Goal: Check status: Check status

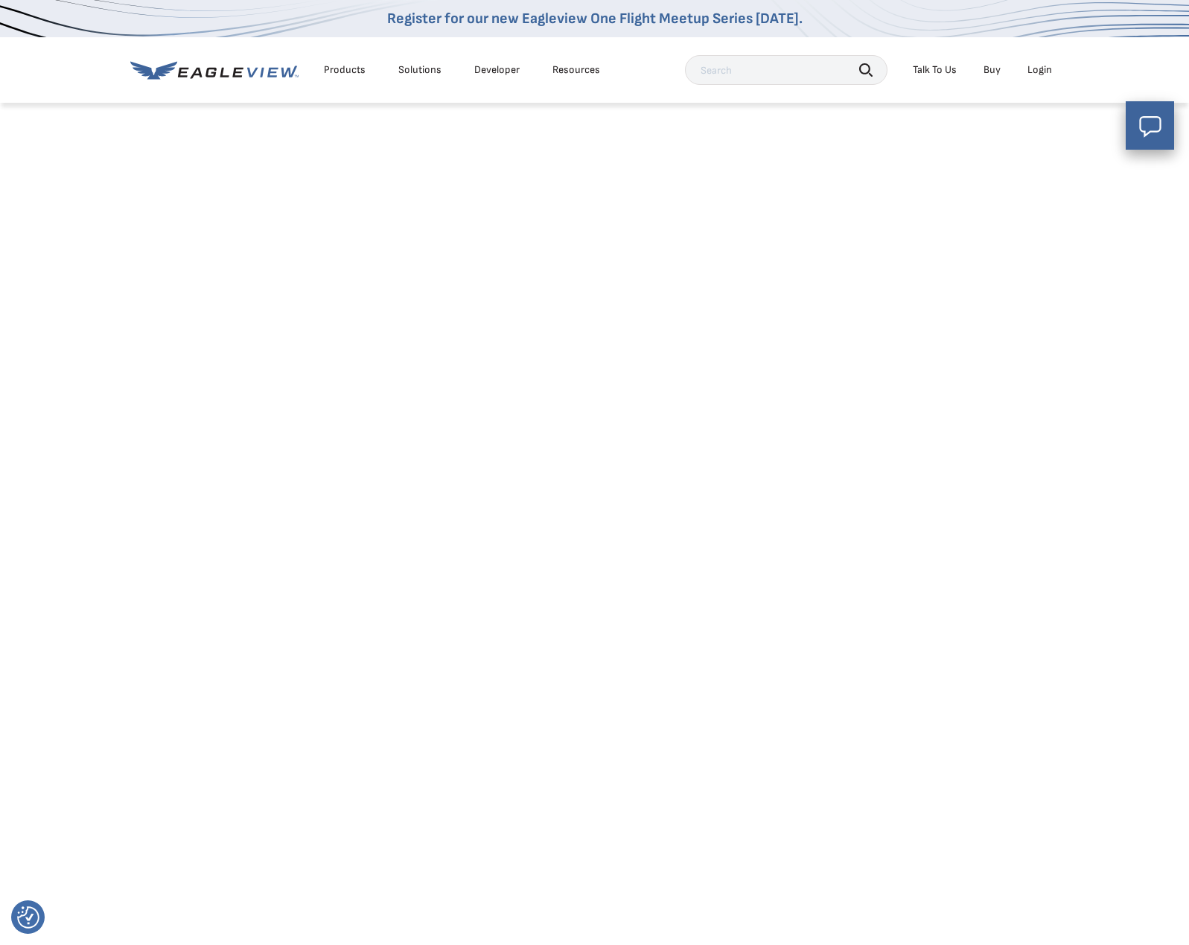
click at [30, 101] on html "We value your privacy We use cookies to enhance your browsing experience, serve…" at bounding box center [594, 50] width 1189 height 101
click at [197, 69] on icon at bounding box center [214, 70] width 168 height 19
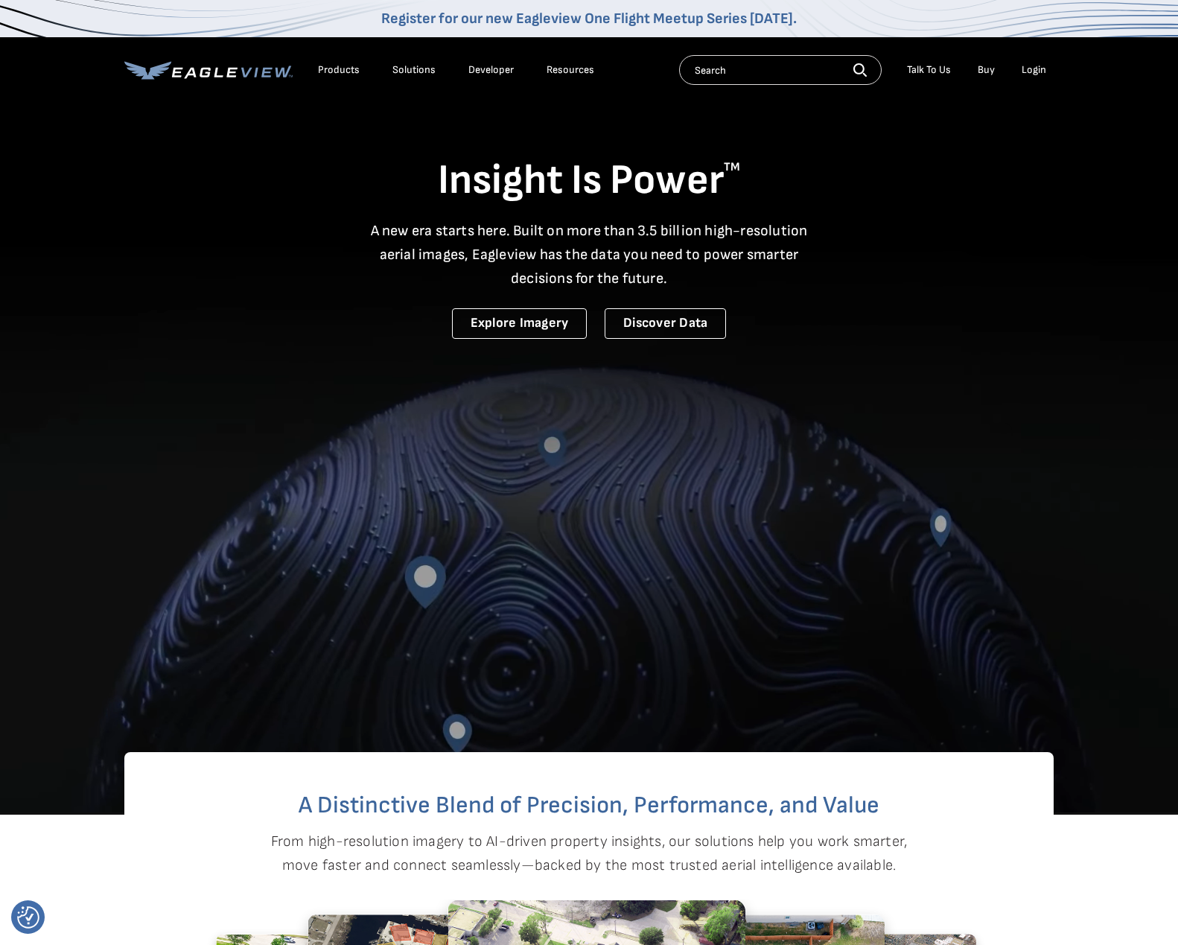
click at [1025, 64] on div "Login" at bounding box center [1034, 69] width 25 height 13
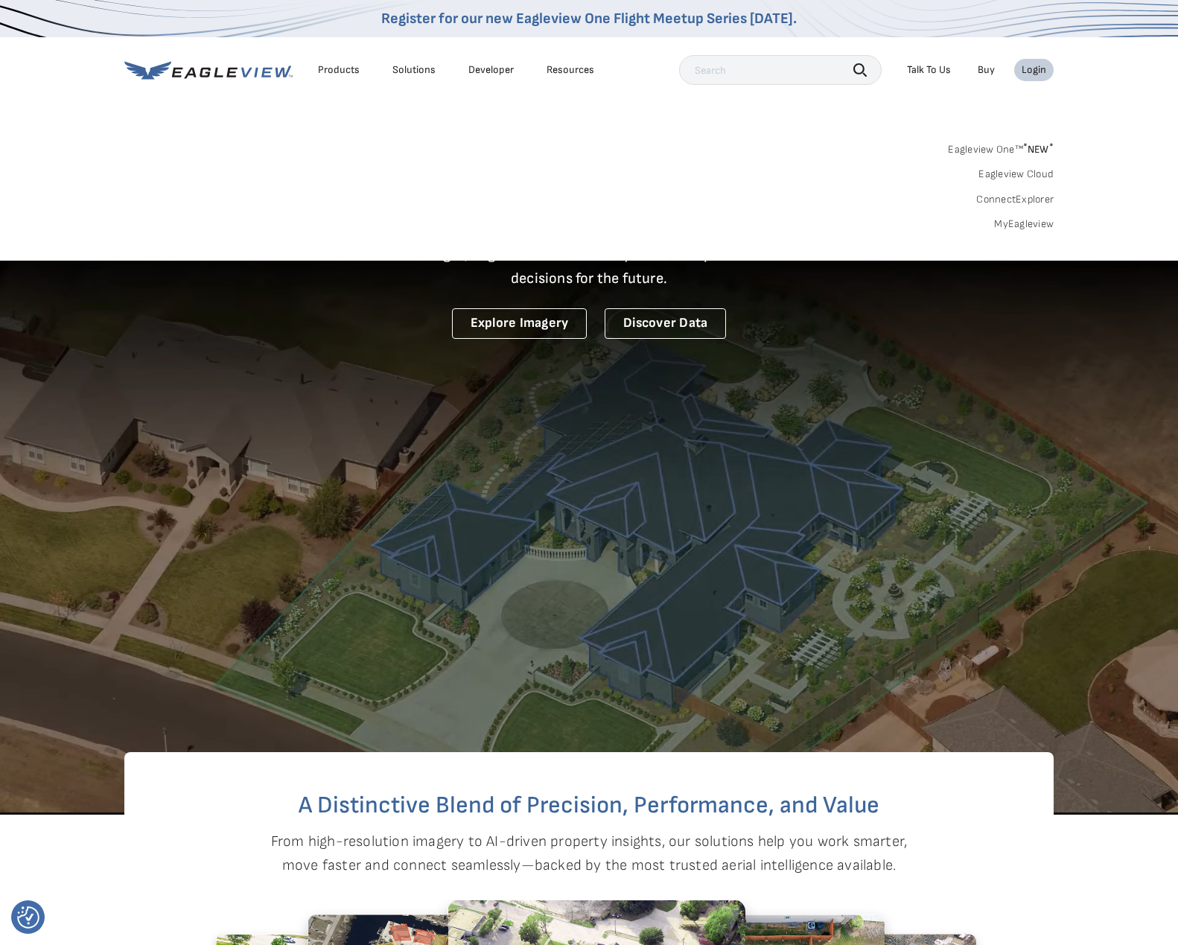
click at [1012, 223] on link "MyEagleview" at bounding box center [1024, 223] width 60 height 13
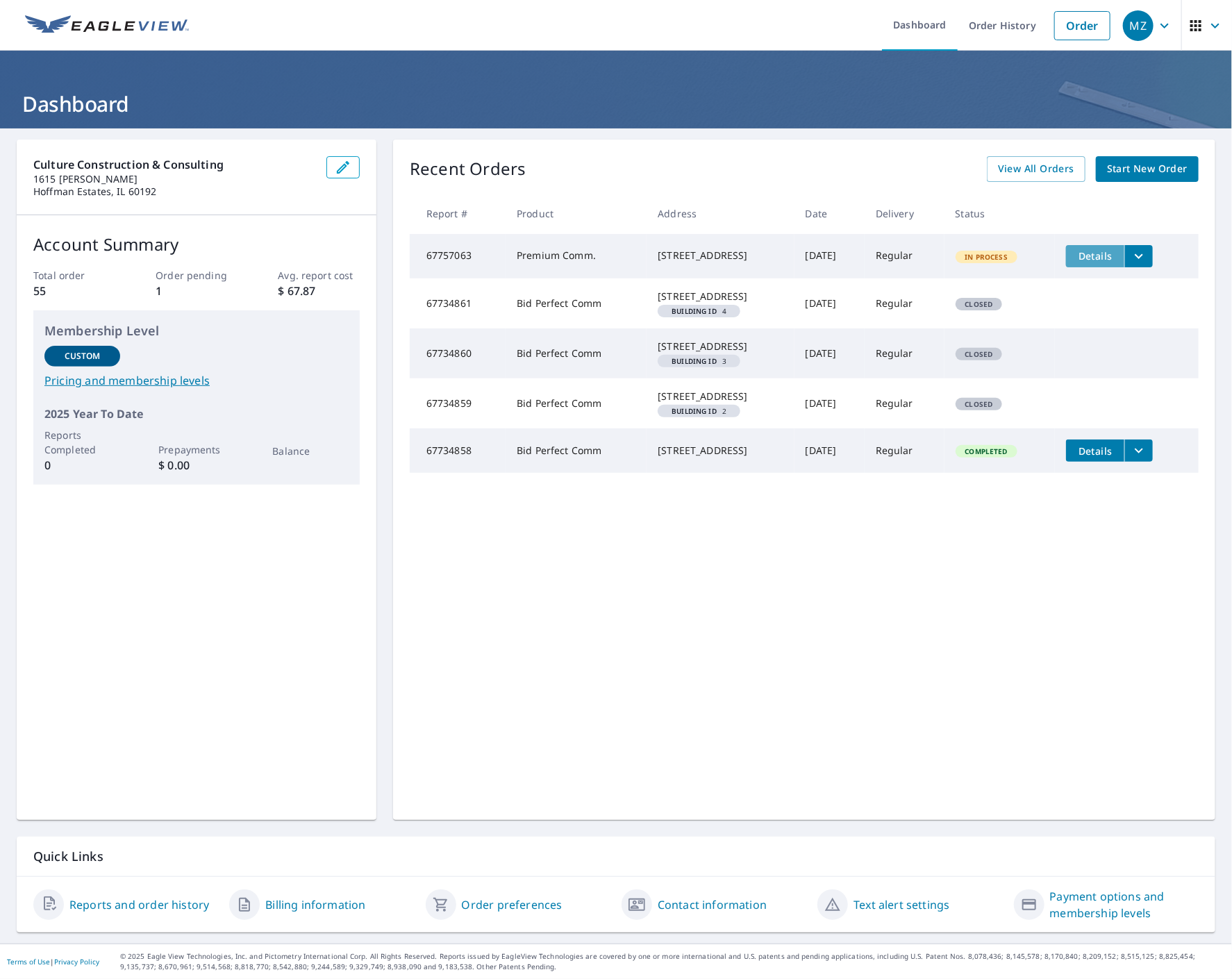
click at [1091, 256] on span "Details" at bounding box center [1095, 255] width 42 height 13
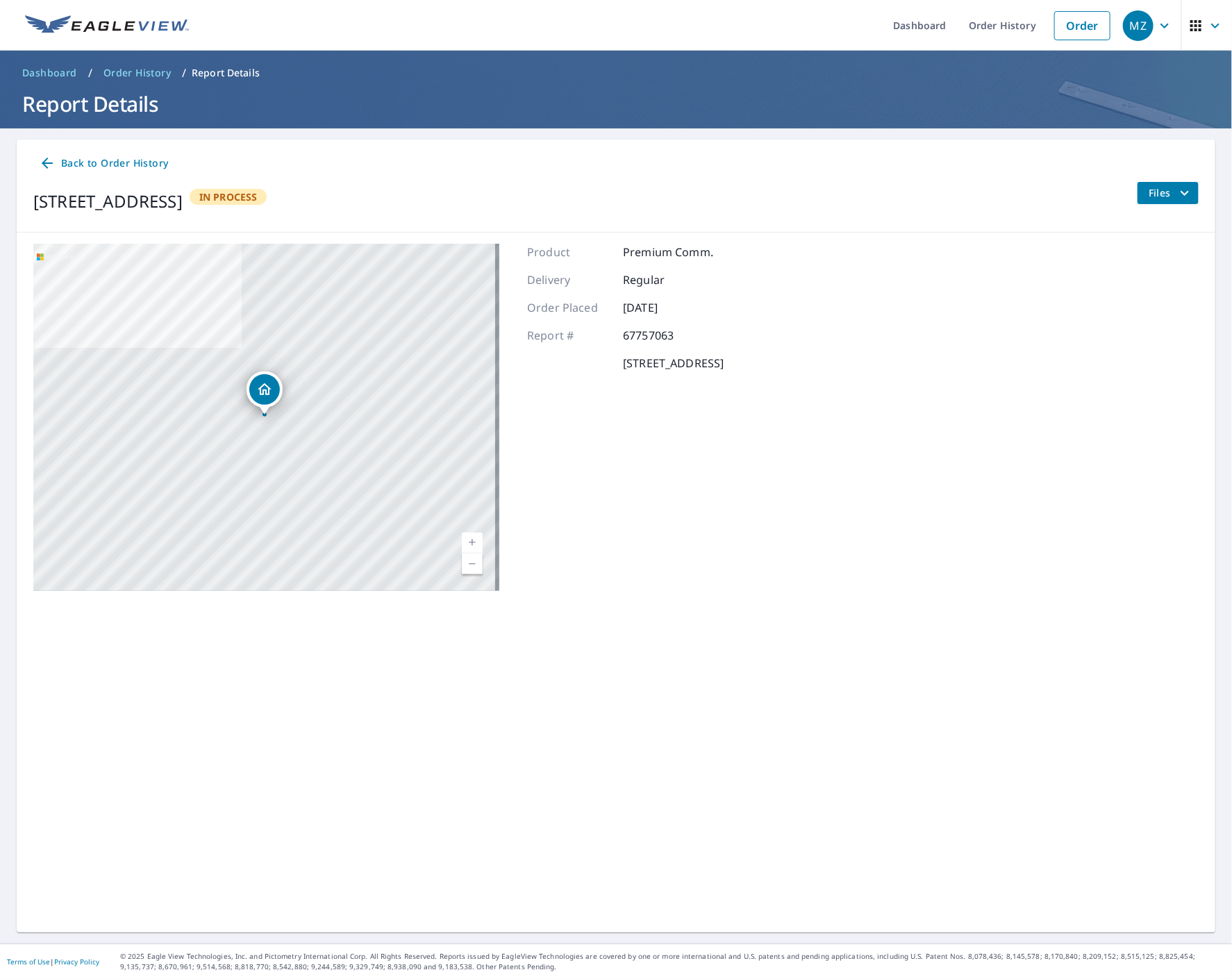
click at [1192, 28] on icon "button" at bounding box center [1196, 26] width 17 height 17
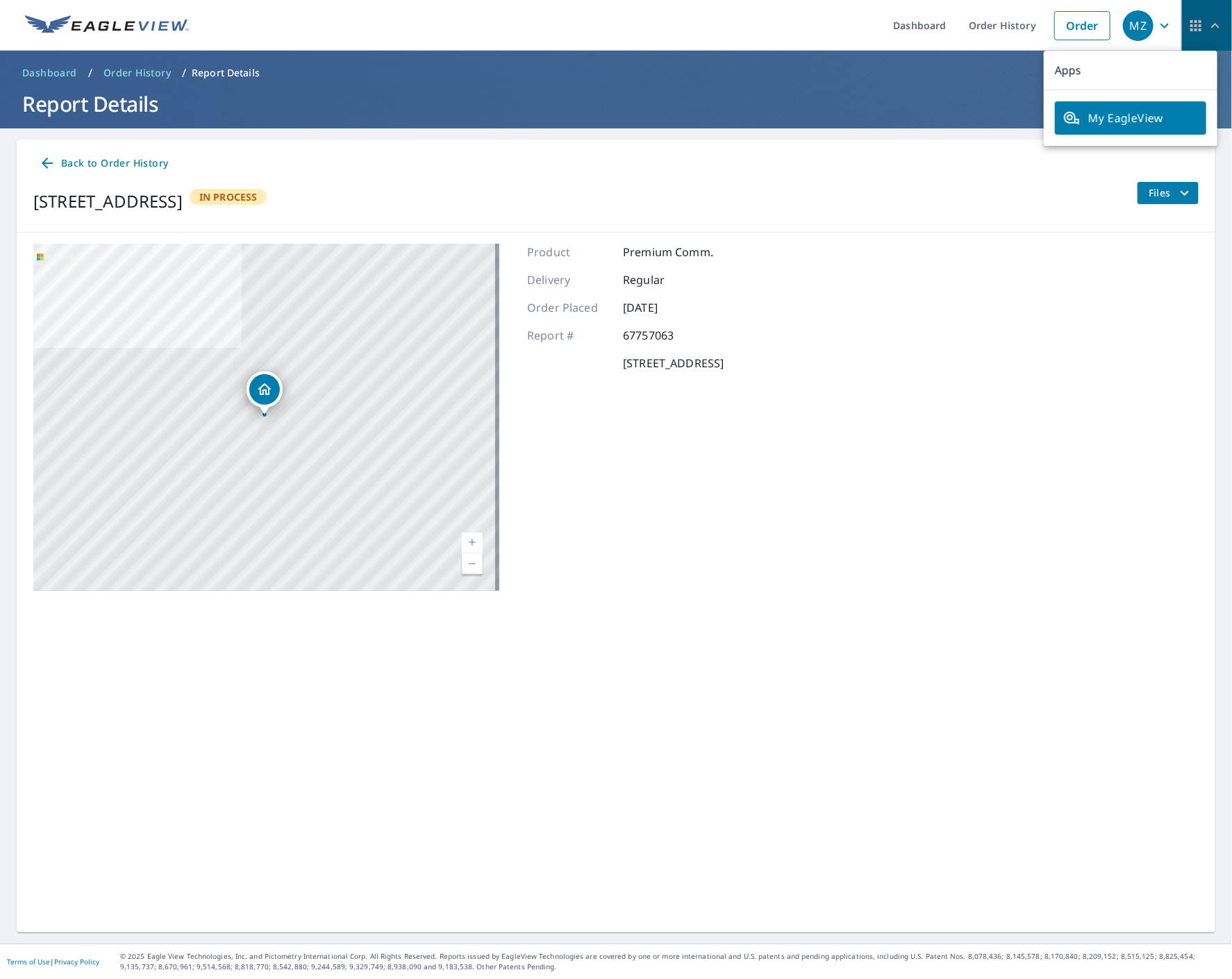
click at [1207, 28] on icon "button" at bounding box center [1215, 26] width 17 height 17
